Goal: Find specific page/section: Find specific page/section

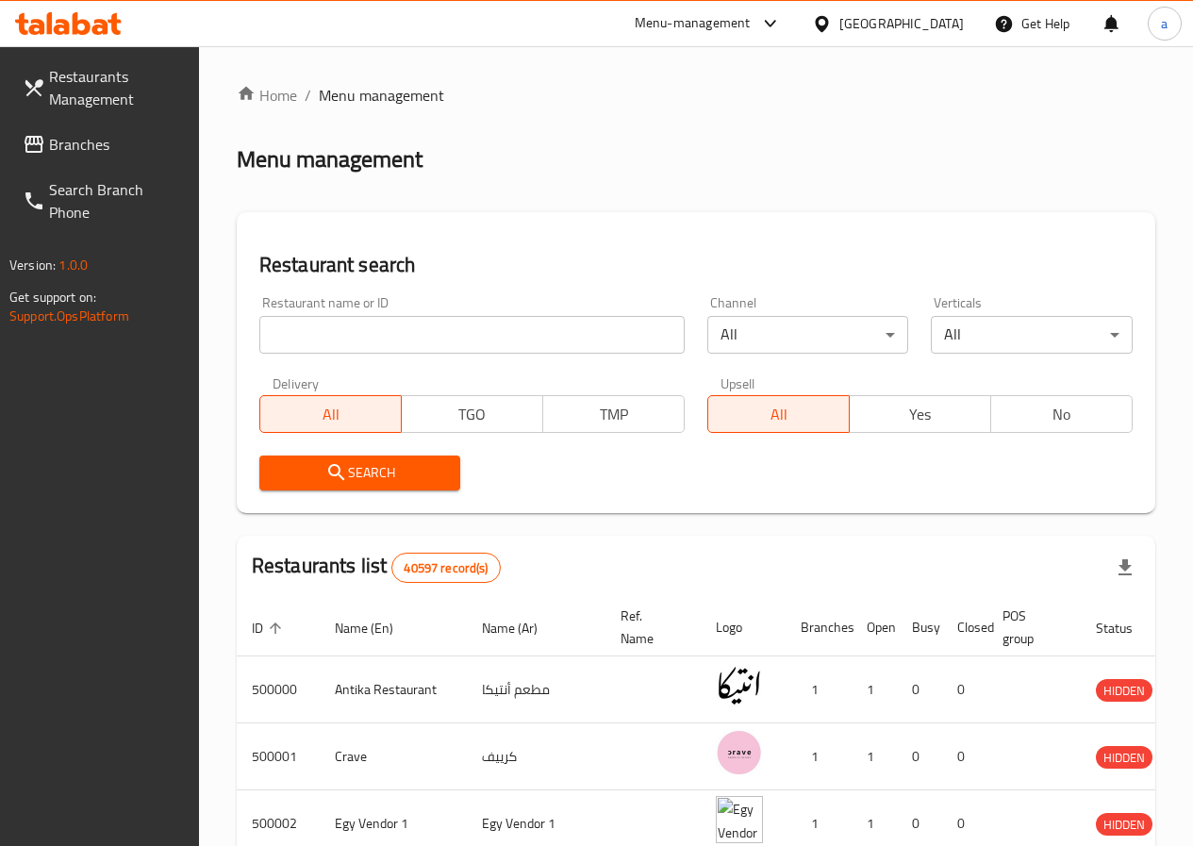
click at [392, 334] on input "search" at bounding box center [471, 335] width 425 height 38
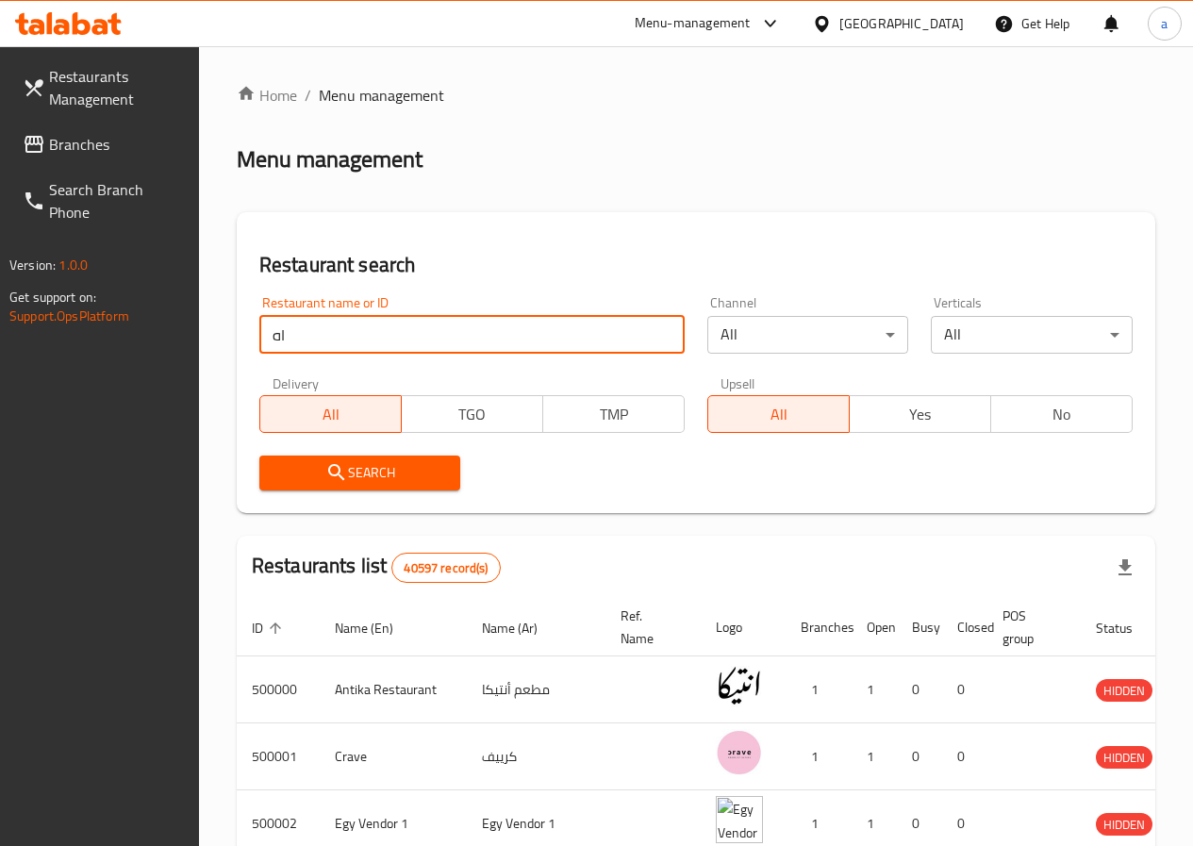
type input "ا"
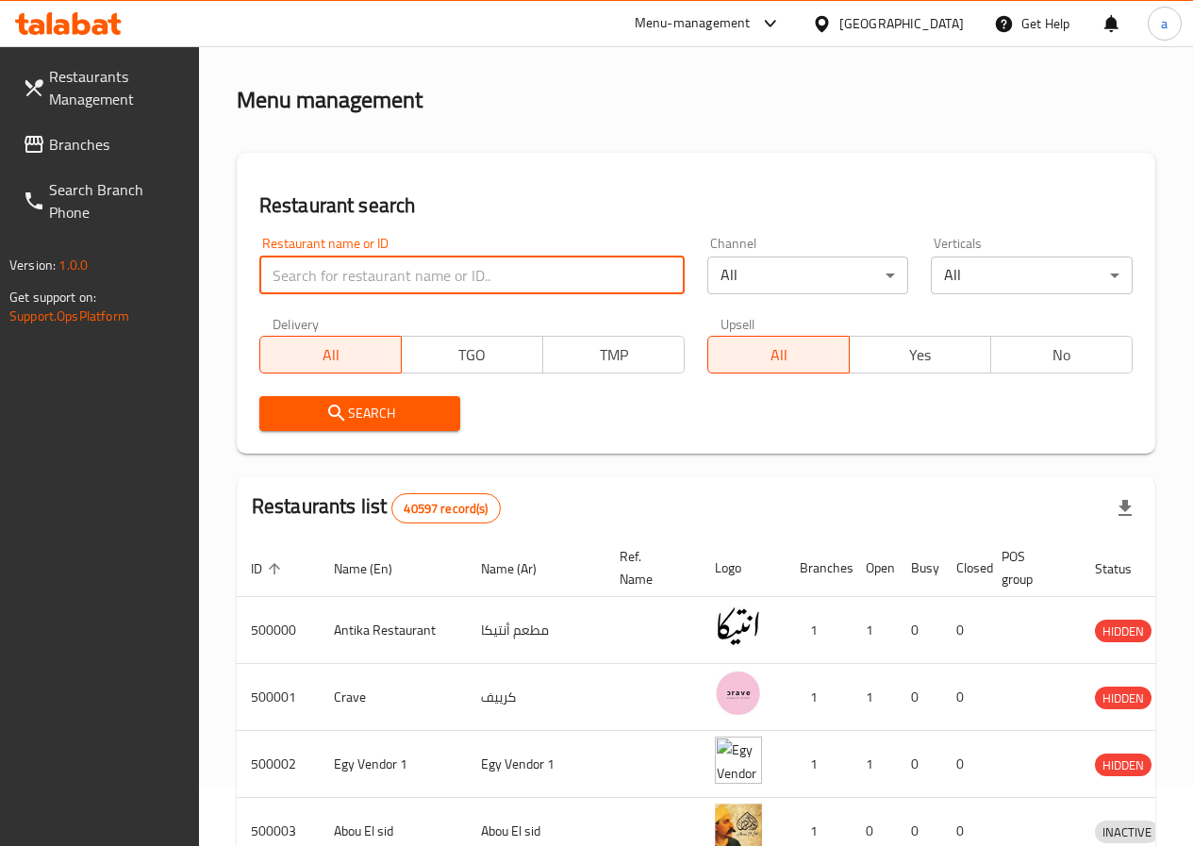
scroll to position [25, 0]
